Goal: Navigation & Orientation: Find specific page/section

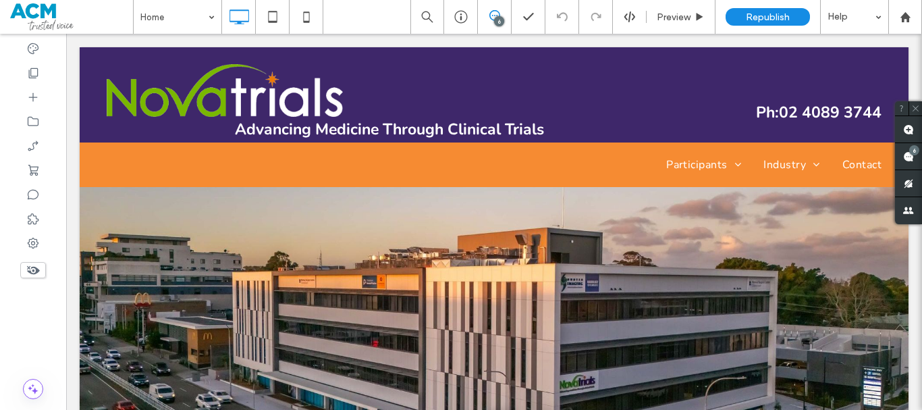
click at [910, 159] on div at bounding box center [461, 205] width 922 height 410
click at [913, 153] on div at bounding box center [461, 205] width 922 height 410
click at [910, 158] on div at bounding box center [461, 205] width 922 height 410
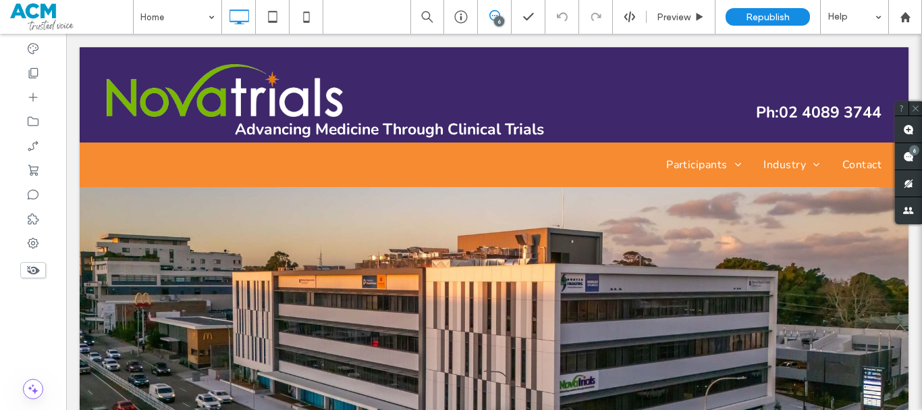
click at [910, 158] on div at bounding box center [461, 205] width 922 height 410
click at [911, 159] on div at bounding box center [461, 205] width 922 height 410
click at [917, 155] on div at bounding box center [461, 205] width 922 height 410
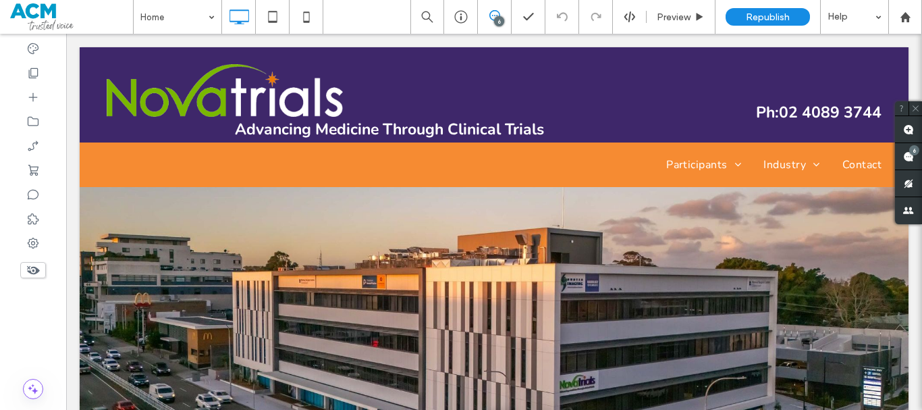
click at [917, 155] on div at bounding box center [461, 205] width 922 height 410
click at [908, 156] on div at bounding box center [461, 205] width 922 height 410
